Goal: Task Accomplishment & Management: Complete application form

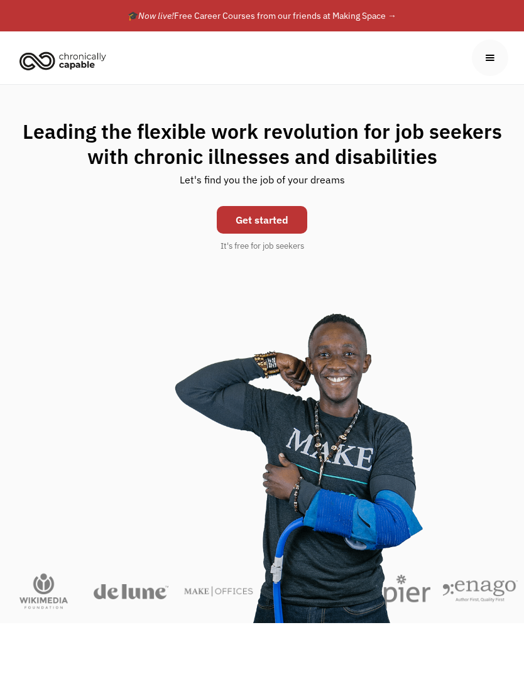
click at [283, 220] on link "Get started" at bounding box center [262, 220] width 90 height 28
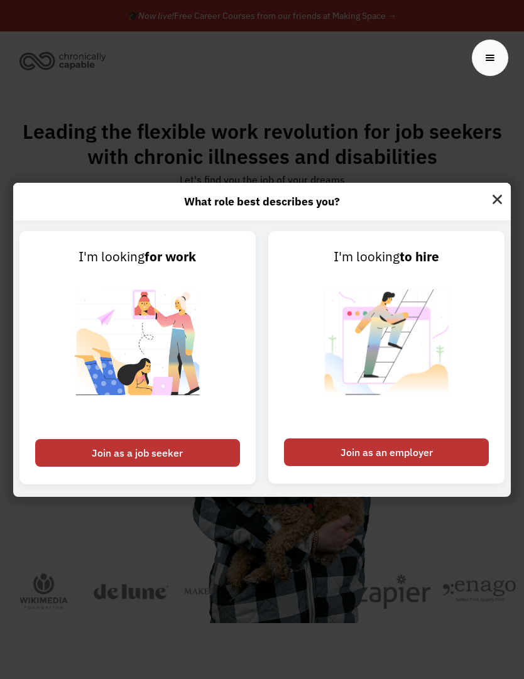
click at [167, 467] on div "Join as a job seeker" at bounding box center [137, 453] width 205 height 28
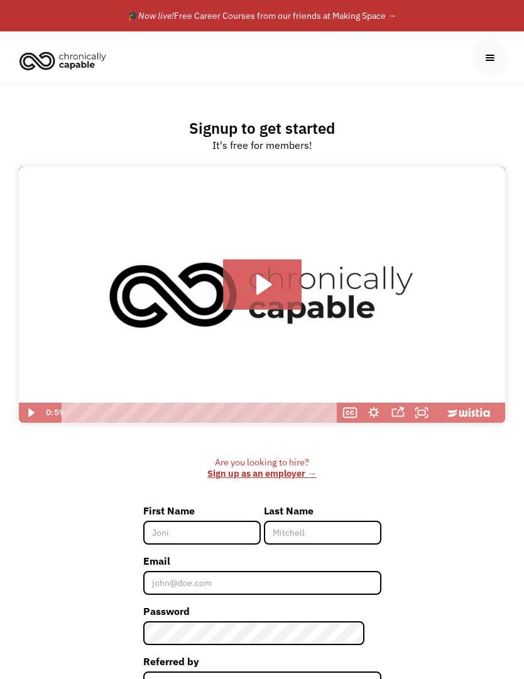
click at [498, 58] on div "menu" at bounding box center [490, 58] width 36 height 36
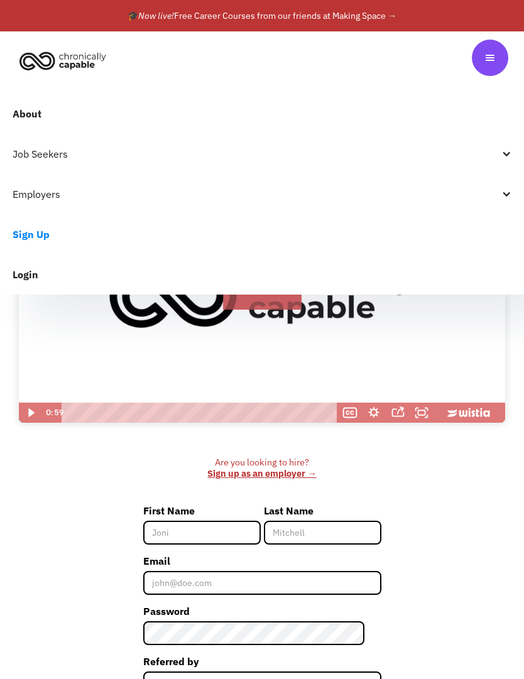
click at [48, 121] on link "About" at bounding box center [262, 114] width 524 height 40
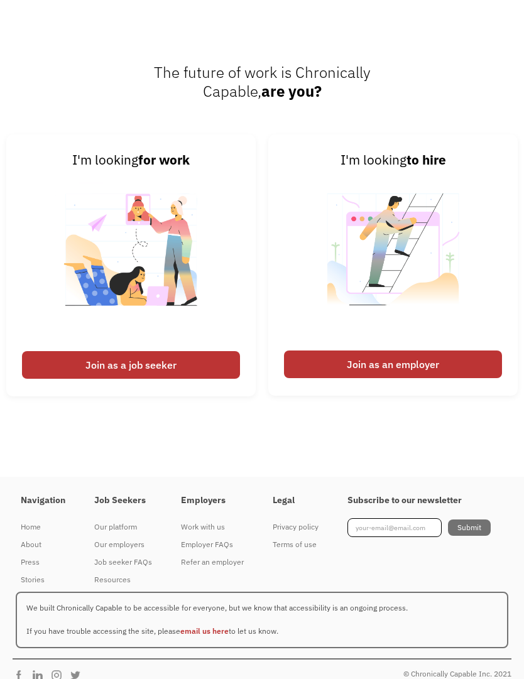
scroll to position [1859, 0]
click at [129, 553] on div "Our employers" at bounding box center [123, 545] width 58 height 15
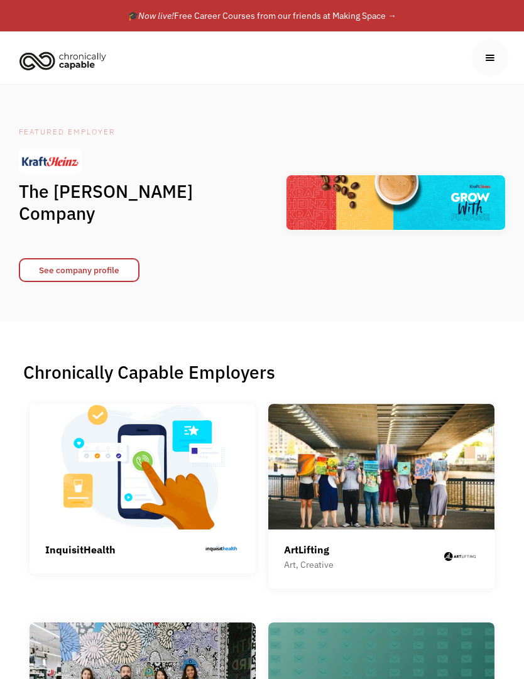
click at [494, 63] on div "menu" at bounding box center [490, 58] width 14 height 14
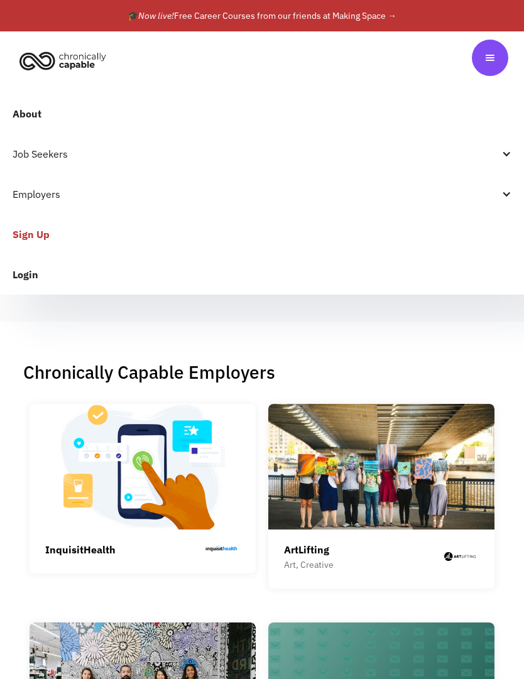
click at [57, 239] on link "Sign Up" at bounding box center [262, 234] width 524 height 40
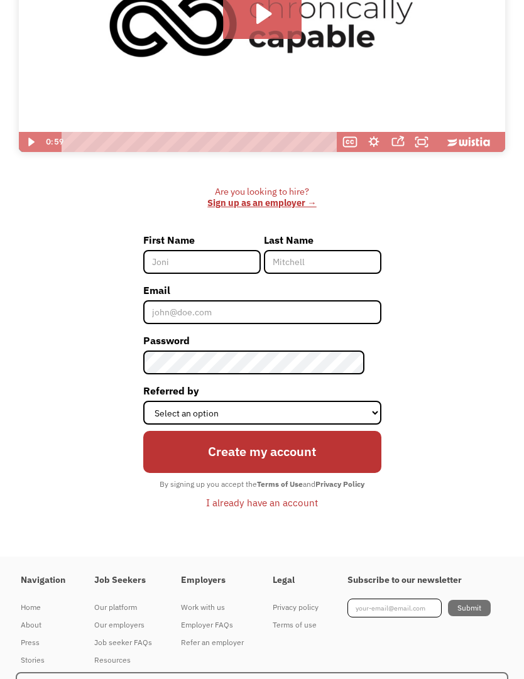
scroll to position [269, 0]
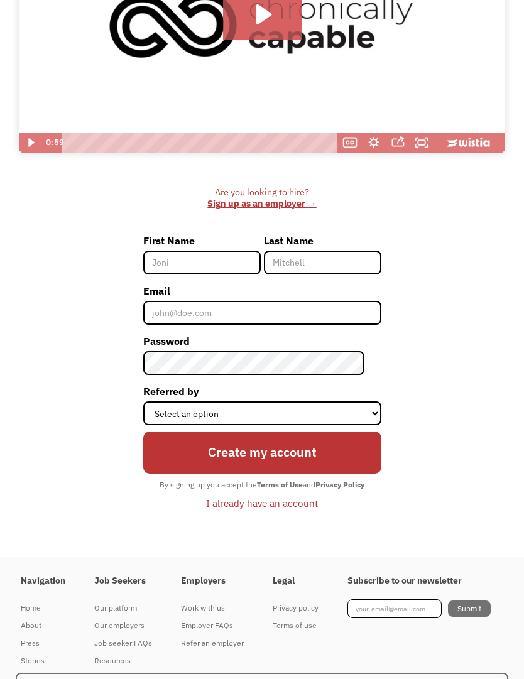
click at [212, 271] on input "First Name" at bounding box center [201, 263] width 117 height 24
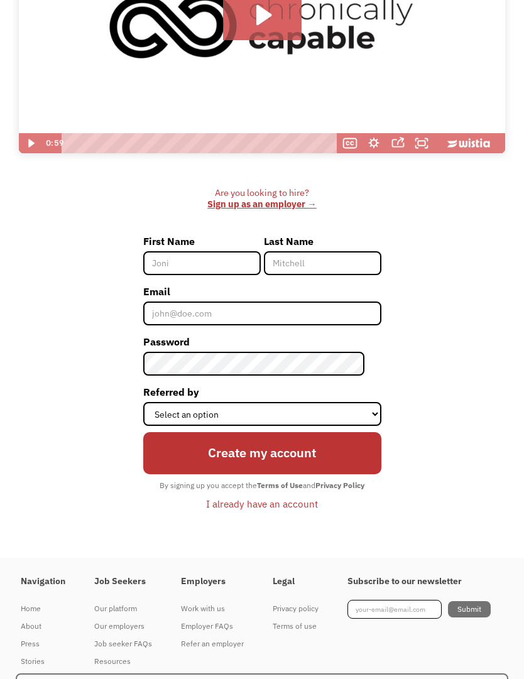
type input "[PERSON_NAME]"
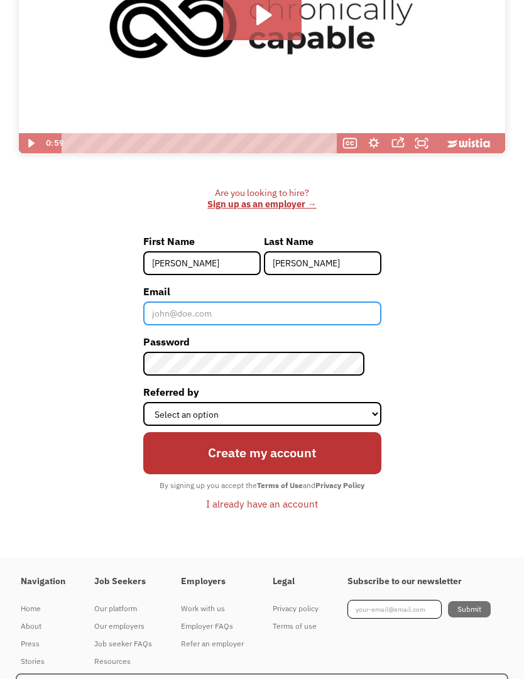
type input "[EMAIL_ADDRESS][DOMAIN_NAME]"
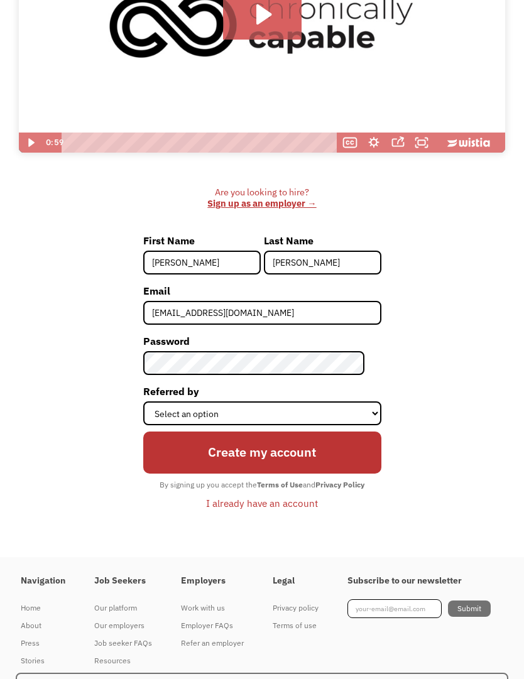
scroll to position [270, 0]
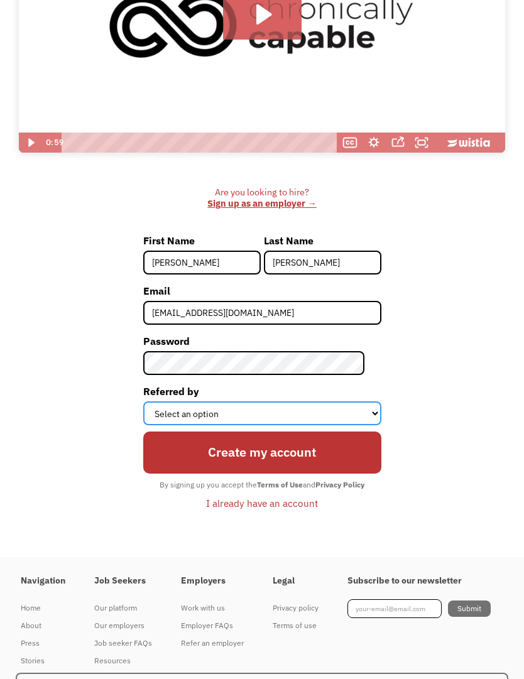
click at [364, 418] on select "Select an option Instagram Facebook Twitter Search Engine News Article Word of …" at bounding box center [262, 413] width 238 height 24
select select "Other"
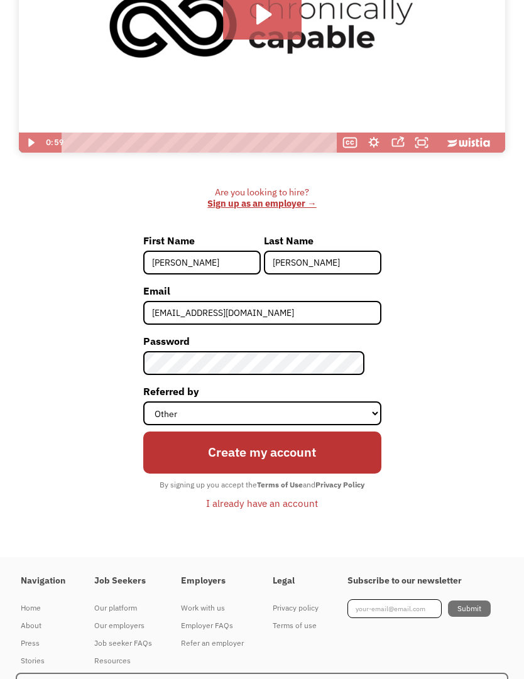
click at [304, 460] on input "Create my account" at bounding box center [262, 453] width 238 height 42
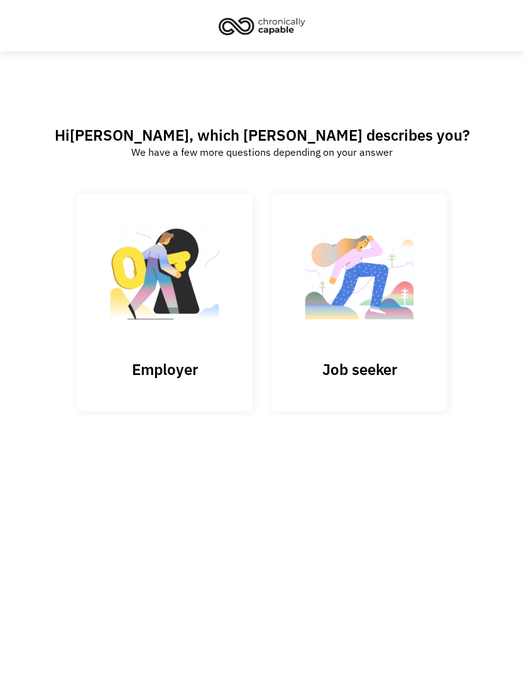
click at [376, 372] on h3 "Job seeker" at bounding box center [359, 369] width 126 height 19
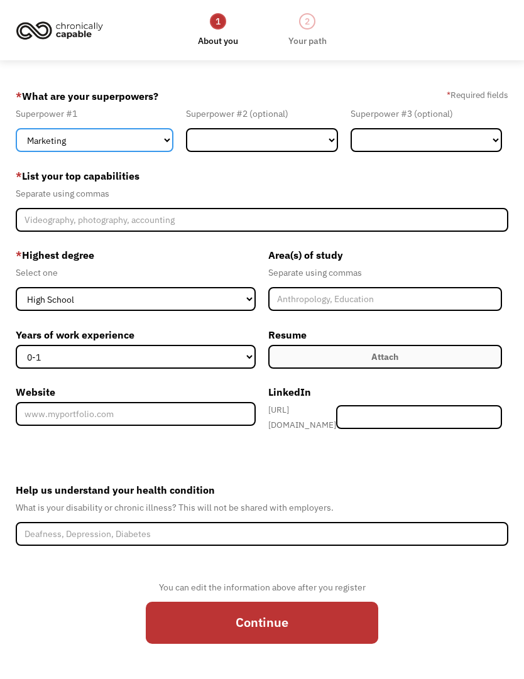
click at [168, 142] on select "Marketing Human Resources Finance Technology Operations Sales Industrial & Manu…" at bounding box center [95, 140] width 158 height 24
click at [166, 143] on select "Marketing Human Resources Finance Technology Operations Sales Industrial & Manu…" at bounding box center [95, 140] width 158 height 24
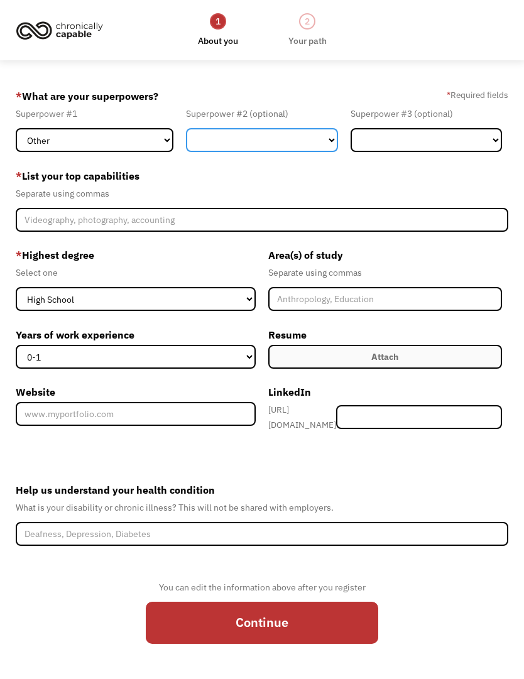
click at [330, 146] on select "Marketing Human Resources Finance Technology Operations Sales Industrial & Manu…" at bounding box center [261, 140] width 151 height 24
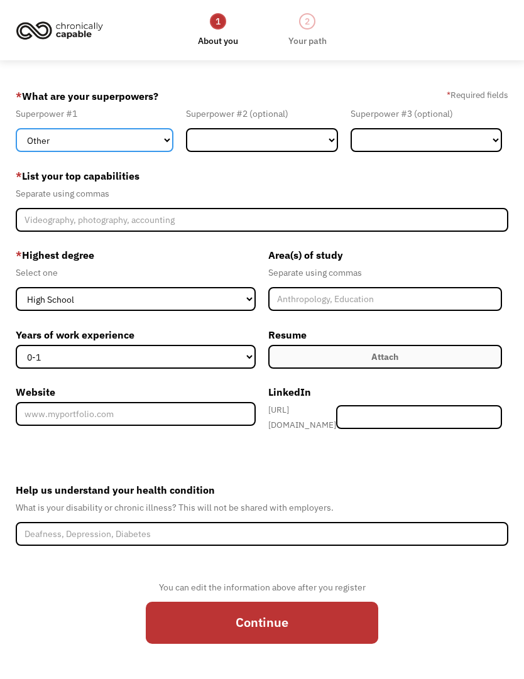
click at [164, 145] on select "Marketing Human Resources Finance Technology Operations Sales Industrial & Manu…" at bounding box center [95, 140] width 158 height 24
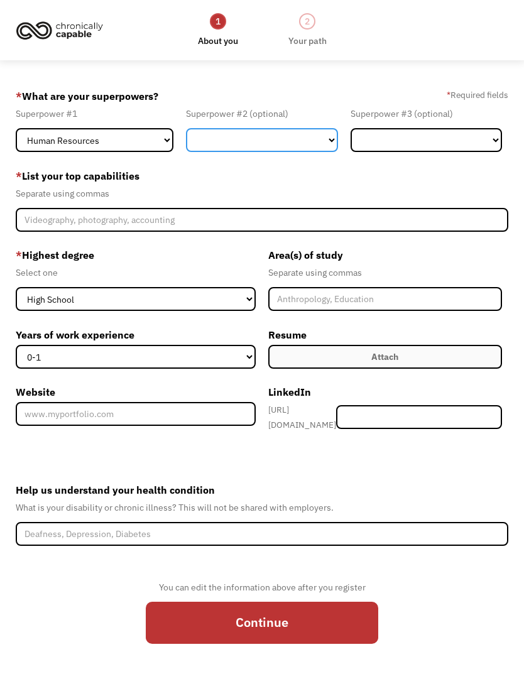
click at [324, 145] on select "Marketing Human Resources Finance Technology Operations Sales Industrial & Manu…" at bounding box center [261, 140] width 151 height 24
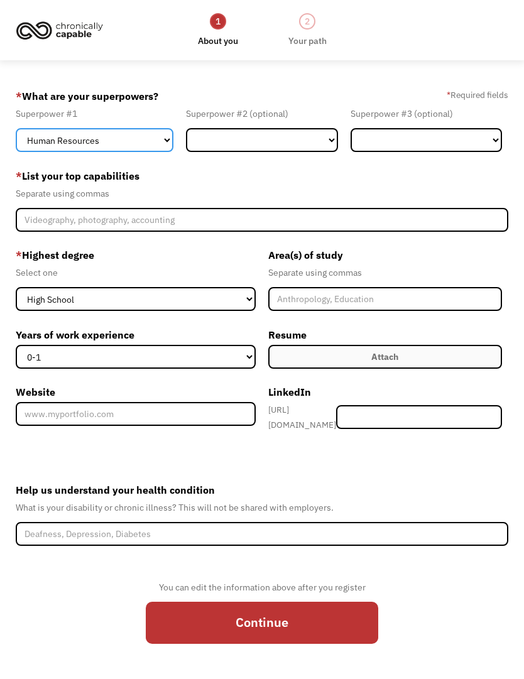
click at [168, 142] on select "Marketing Human Resources Finance Technology Operations Sales Industrial & Manu…" at bounding box center [95, 140] width 158 height 24
select select "Marketing"
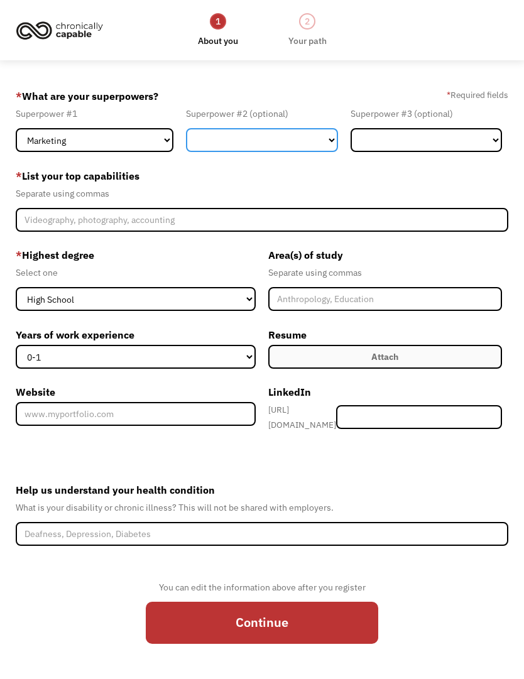
click at [323, 147] on select "Marketing Human Resources Finance Technology Operations Sales Industrial & Manu…" at bounding box center [261, 140] width 151 height 24
select select "Design"
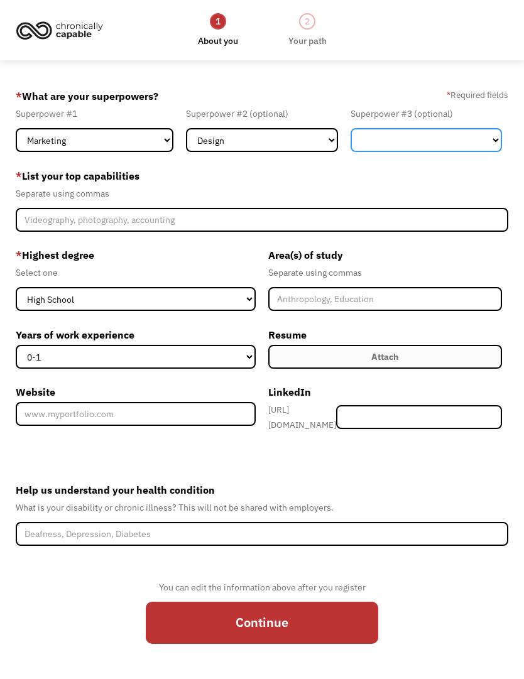
click at [495, 146] on select "Marketing Human Resources Finance Technology Operations Sales Industrial & Manu…" at bounding box center [425, 140] width 151 height 24
select select "Other"
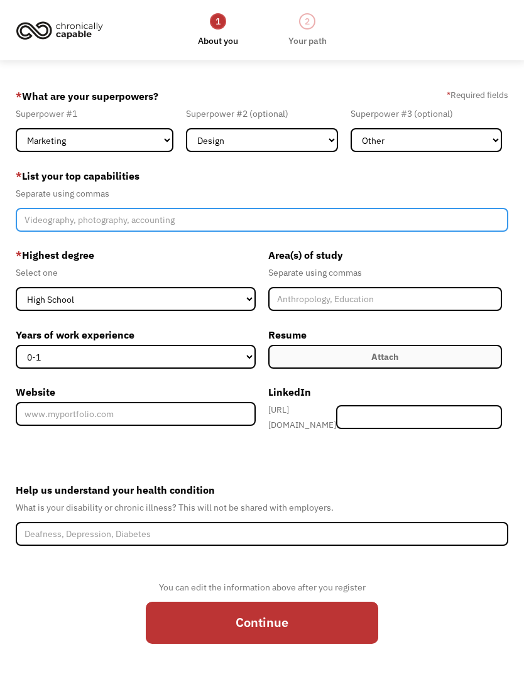
click at [126, 224] on input "Member-Create-Step1" at bounding box center [262, 220] width 492 height 24
click at [93, 227] on input "Writing, de" at bounding box center [262, 220] width 492 height 24
type input "W"
click at [42, 223] on input "Member-Create-Step1" at bounding box center [262, 220] width 492 height 24
paste input "Experienced in trauma-informed wellness coaching and somatic education"
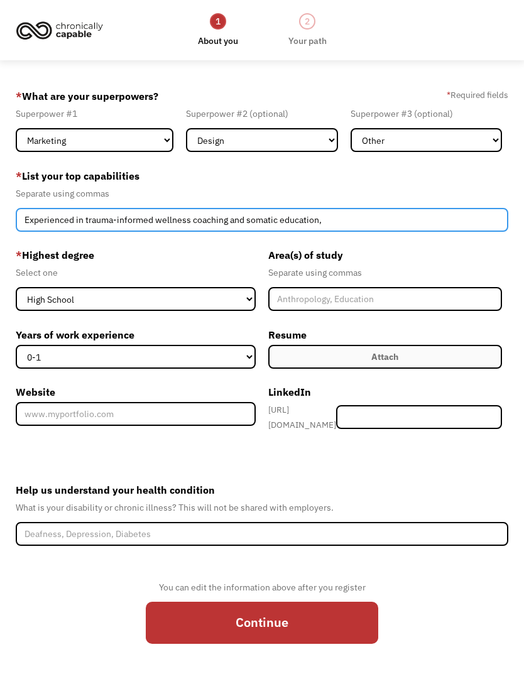
click at [342, 228] on input "Experienced in trauma-informed wellness coaching and somatic education," at bounding box center [262, 220] width 492 height 24
click at [349, 222] on input "Experienced in trauma-informed wellness coaching and somatic education," at bounding box center [262, 220] width 492 height 24
paste input "Professional writer and educator with experience creating accessible health, we…"
click at [500, 226] on input "Experienced in trauma-informed wellness coaching and somatic education, Profess…" at bounding box center [262, 220] width 492 height 24
click at [499, 227] on input "Experienced in trauma-informed wellness coaching and somatic education, Profess…" at bounding box center [262, 220] width 492 height 24
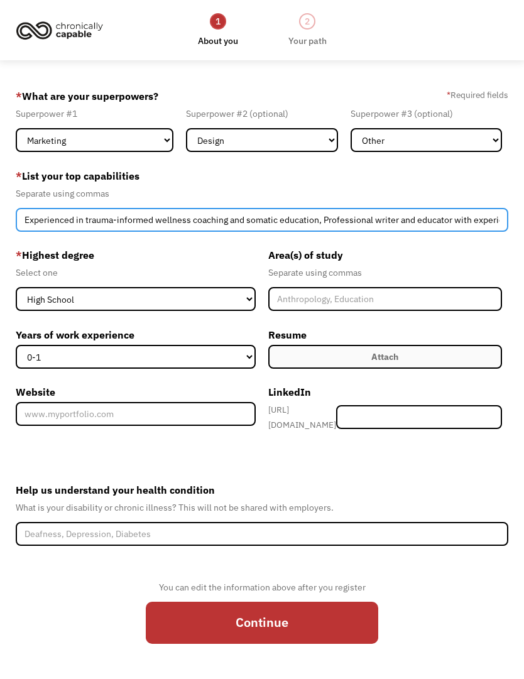
paste input "Creative strategist experienced in developing content, curriculum, and w"
type input "Experienced in trauma-informed wellness coaching and somatic education, Profess…"
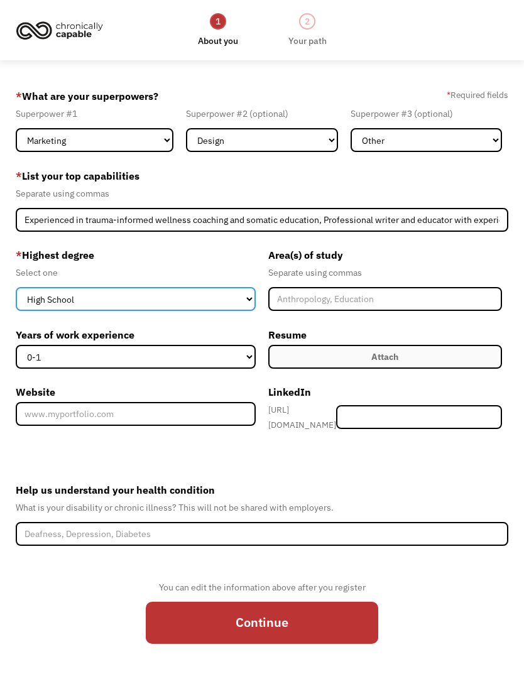
click at [250, 308] on select "High School Associates Bachelors Master's PhD" at bounding box center [136, 299] width 240 height 24
select select "bachelors"
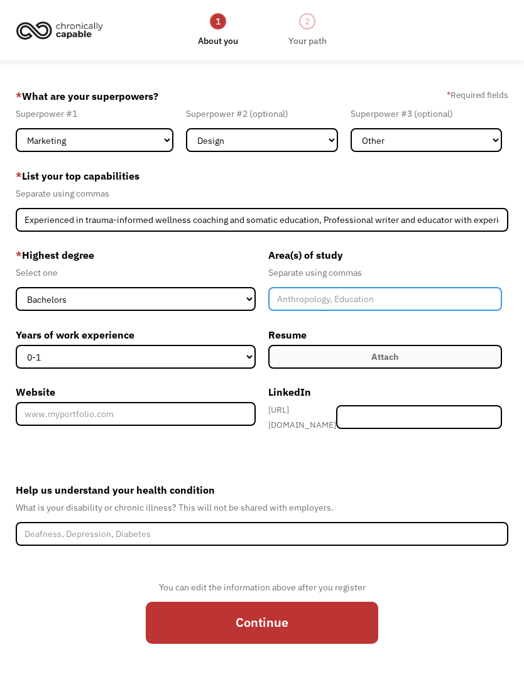
click at [324, 306] on input "Member-Create-Step1" at bounding box center [385, 299] width 234 height 24
type input "Writing, Literature, with a focus in storytelling and health"
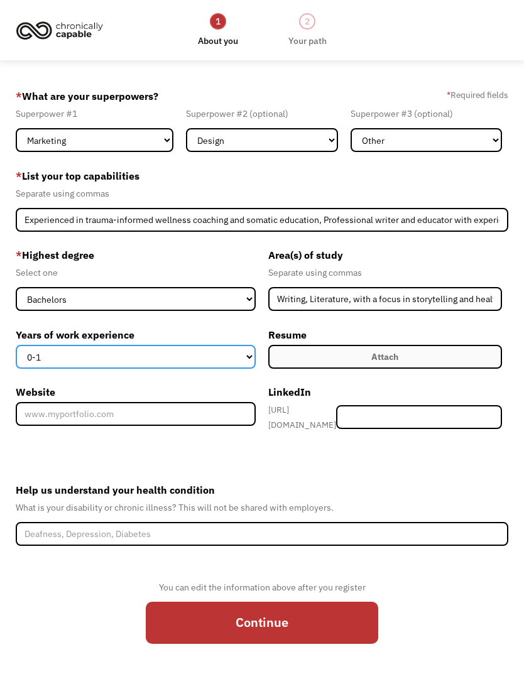
click at [251, 362] on select "0-1 2-4 5-10 11-15 15+" at bounding box center [136, 357] width 240 height 24
select select "15+"
